Goal: Task Accomplishment & Management: Use online tool/utility

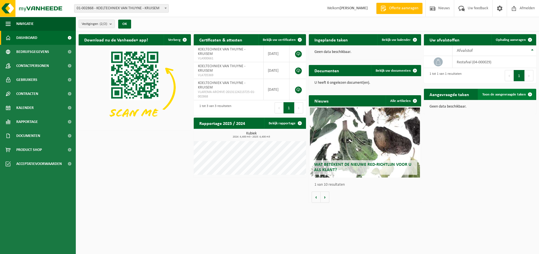
click at [502, 93] on span "Toon de aangevraagde taken" at bounding box center [503, 95] width 43 height 4
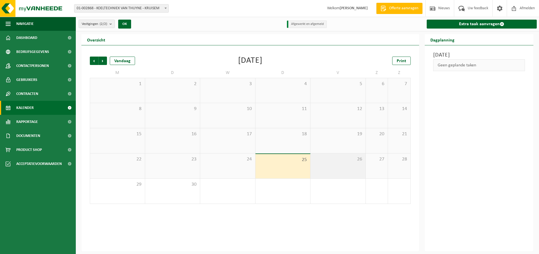
click at [347, 162] on span "26" at bounding box center [337, 160] width 49 height 6
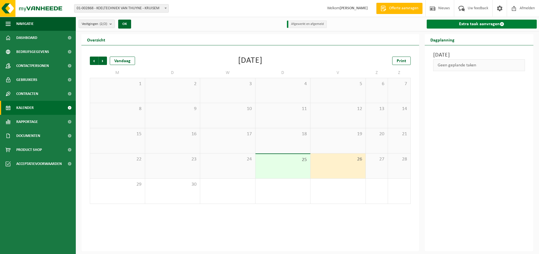
click at [452, 26] on link "Extra taak aanvragen" at bounding box center [481, 24] width 110 height 9
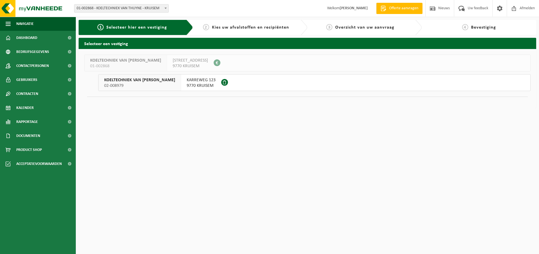
click at [189, 85] on span "9770 KRUISEM" at bounding box center [201, 86] width 29 height 6
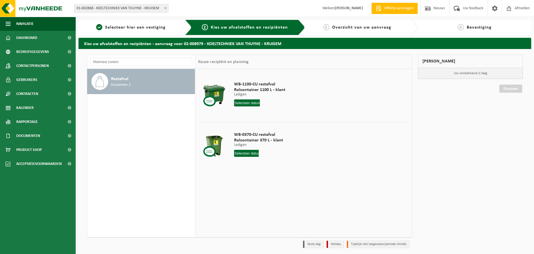
click at [218, 97] on div at bounding box center [214, 95] width 29 height 22
click at [240, 103] on input "text" at bounding box center [247, 103] width 26 height 7
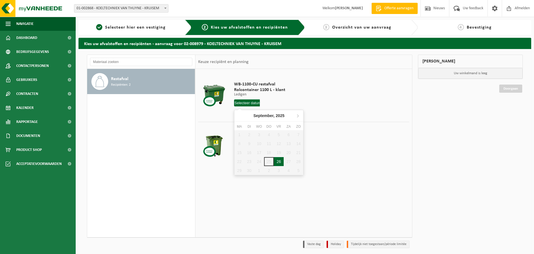
click at [276, 163] on div "26" at bounding box center [279, 161] width 10 height 9
type input "Van [DATE]"
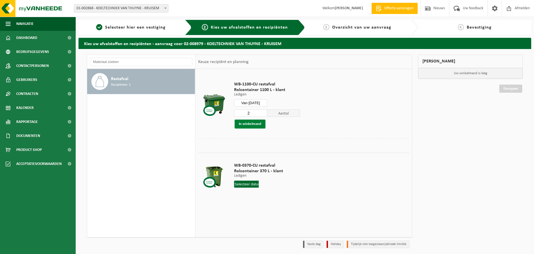
click at [261, 127] on button "In winkelmand" at bounding box center [250, 124] width 31 height 9
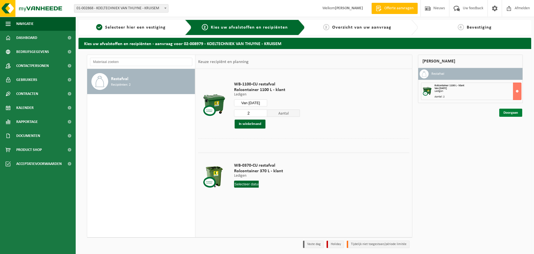
click at [514, 112] on link "Doorgaan" at bounding box center [511, 113] width 23 height 8
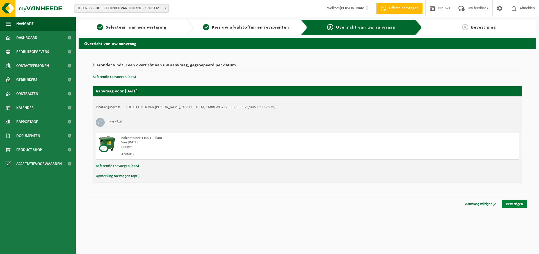
click at [513, 205] on link "Bevestigen" at bounding box center [514, 204] width 25 height 8
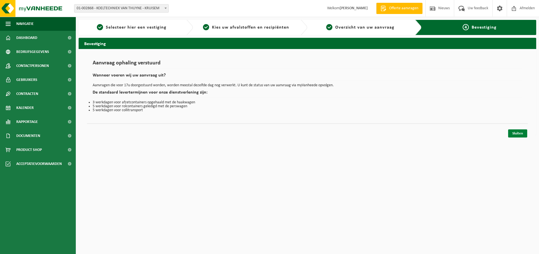
click at [518, 134] on link "Sluiten" at bounding box center [517, 134] width 19 height 8
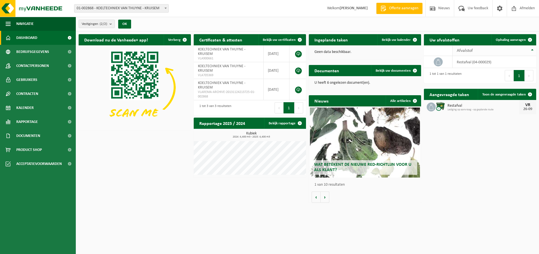
click at [462, 49] on span "Afvalstof" at bounding box center [464, 51] width 16 height 4
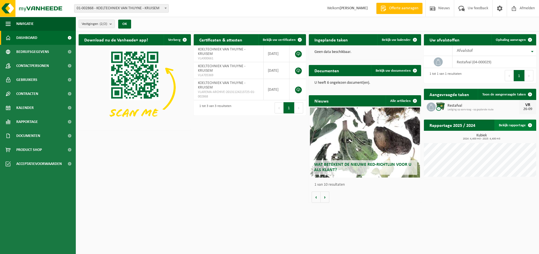
click at [529, 125] on span at bounding box center [529, 125] width 11 height 11
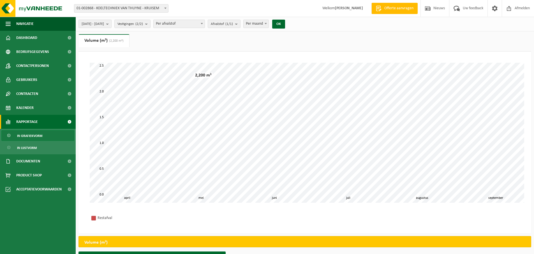
click at [269, 22] on span at bounding box center [266, 23] width 6 height 7
click at [285, 25] on button "OK" at bounding box center [278, 24] width 13 height 9
click at [267, 24] on b at bounding box center [266, 23] width 2 height 1
click at [269, 26] on span at bounding box center [266, 23] width 6 height 7
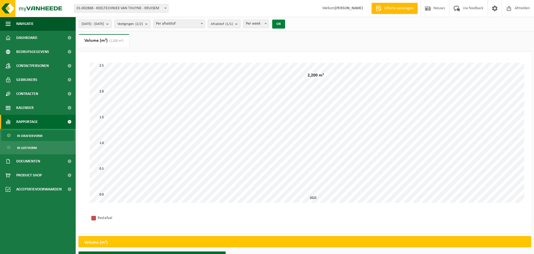
click at [285, 24] on button "OK" at bounding box center [278, 24] width 13 height 9
click at [269, 24] on span at bounding box center [266, 23] width 6 height 7
select select "2"
click at [285, 26] on button "OK" at bounding box center [278, 24] width 13 height 9
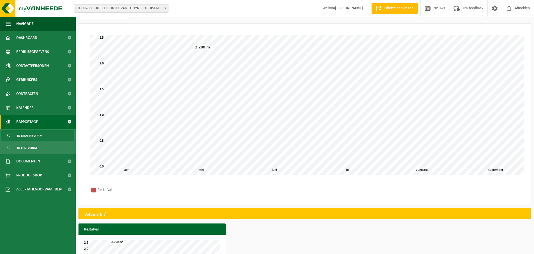
click at [61, 122] on link "Rapportage" at bounding box center [38, 122] width 76 height 14
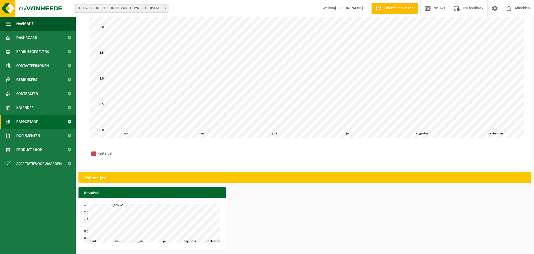
scroll to position [0, 0]
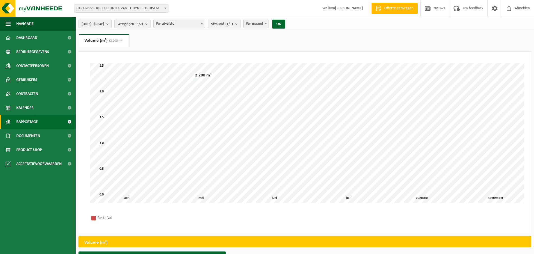
click at [143, 25] on count "(2/2)" at bounding box center [139, 24] width 8 height 4
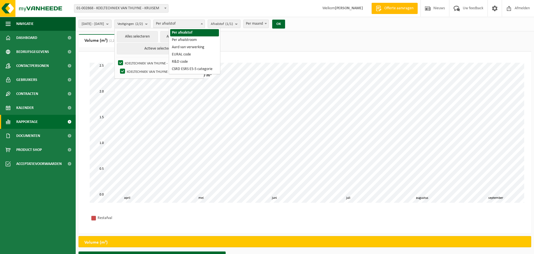
click at [181, 25] on span "Per afvalstof" at bounding box center [179, 24] width 51 height 8
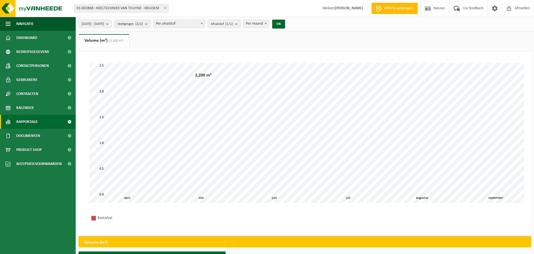
click at [104, 26] on span "[DATE] - [DATE]" at bounding box center [93, 24] width 22 height 8
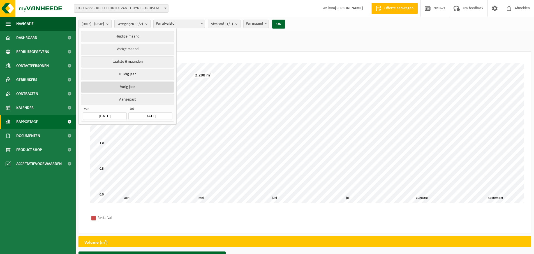
click at [129, 89] on button "Vorig jaar" at bounding box center [127, 87] width 93 height 11
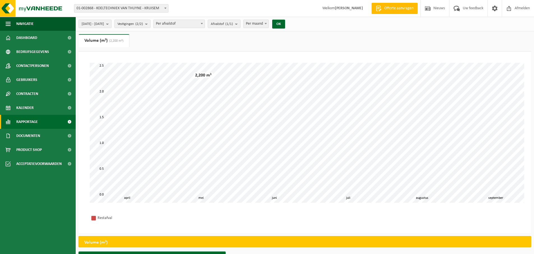
click at [286, 24] on div "OK" at bounding box center [279, 24] width 14 height 9
click at [285, 23] on button "OK" at bounding box center [278, 24] width 13 height 9
click at [111, 26] on b "submit" at bounding box center [108, 24] width 5 height 8
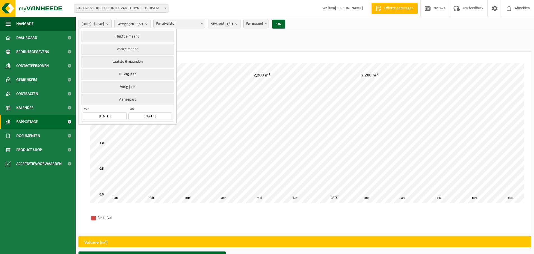
click at [130, 100] on button "Aangepast" at bounding box center [127, 99] width 93 height 11
click at [285, 20] on button "OK" at bounding box center [278, 24] width 13 height 9
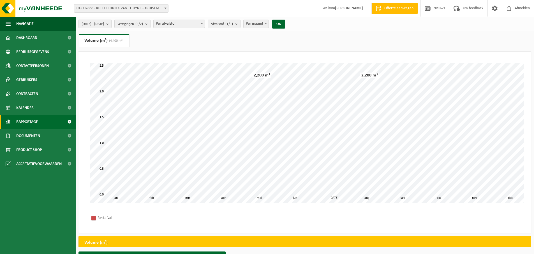
click at [111, 23] on b "submit" at bounding box center [108, 24] width 5 height 8
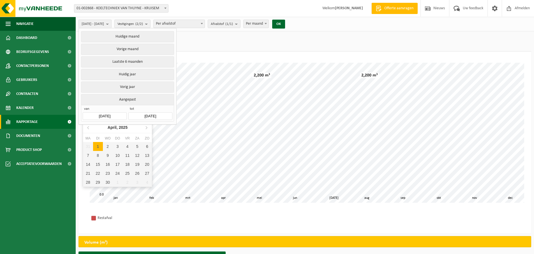
click at [100, 114] on input "[DATE]" at bounding box center [105, 116] width 44 height 8
click at [89, 127] on icon at bounding box center [88, 127] width 9 height 9
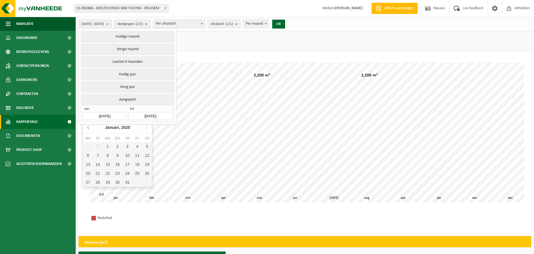
click at [89, 127] on icon at bounding box center [88, 127] width 9 height 9
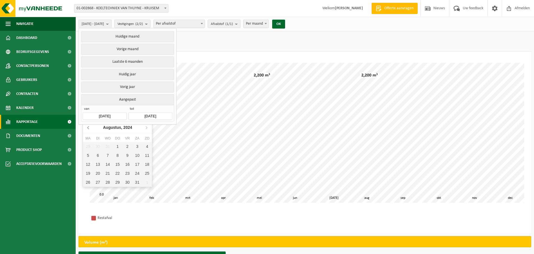
click at [89, 127] on icon at bounding box center [88, 127] width 9 height 9
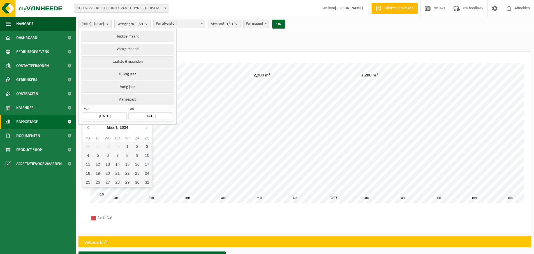
click at [89, 127] on icon at bounding box center [88, 127] width 9 height 9
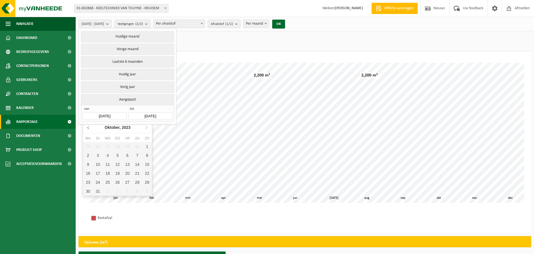
click at [89, 127] on icon at bounding box center [88, 127] width 9 height 9
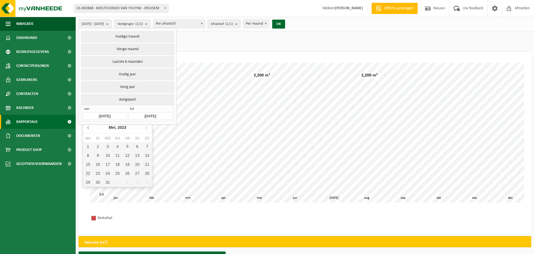
click at [89, 127] on icon at bounding box center [88, 127] width 9 height 9
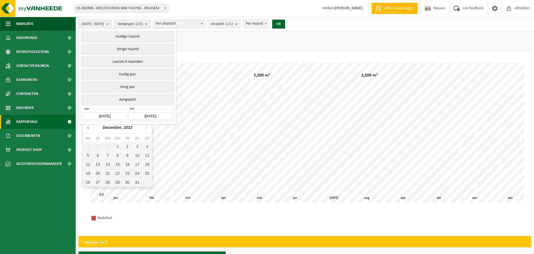
click at [89, 127] on icon at bounding box center [88, 127] width 9 height 9
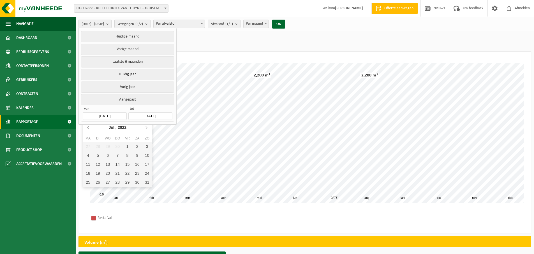
click at [89, 127] on icon at bounding box center [88, 127] width 9 height 9
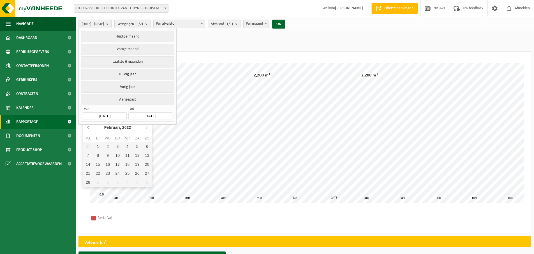
click at [89, 127] on icon at bounding box center [88, 127] width 9 height 9
click at [285, 22] on button "OK" at bounding box center [278, 24] width 13 height 9
